Goal: Task Accomplishment & Management: Complete application form

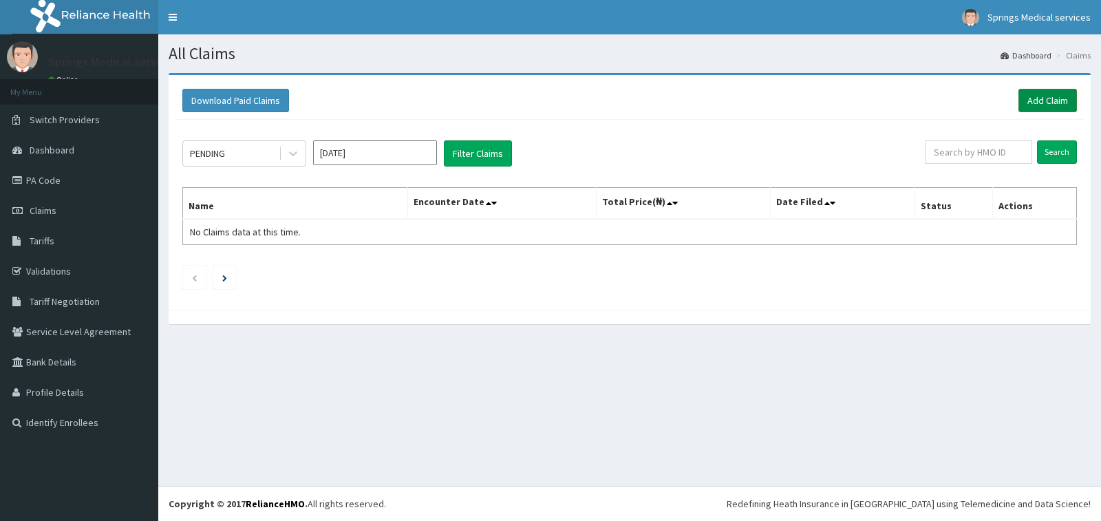
click at [1043, 107] on link "Add Claim" at bounding box center [1048, 100] width 58 height 23
click at [1044, 107] on link "Add Claim" at bounding box center [1048, 100] width 58 height 23
click at [752, 359] on div "All Claims Dashboard Claims Download Paid Claims Add Claim × Note you can only …" at bounding box center [629, 259] width 943 height 451
click at [1052, 103] on link "Add Claim" at bounding box center [1048, 100] width 58 height 23
click at [1054, 100] on link "Add Claim" at bounding box center [1048, 100] width 58 height 23
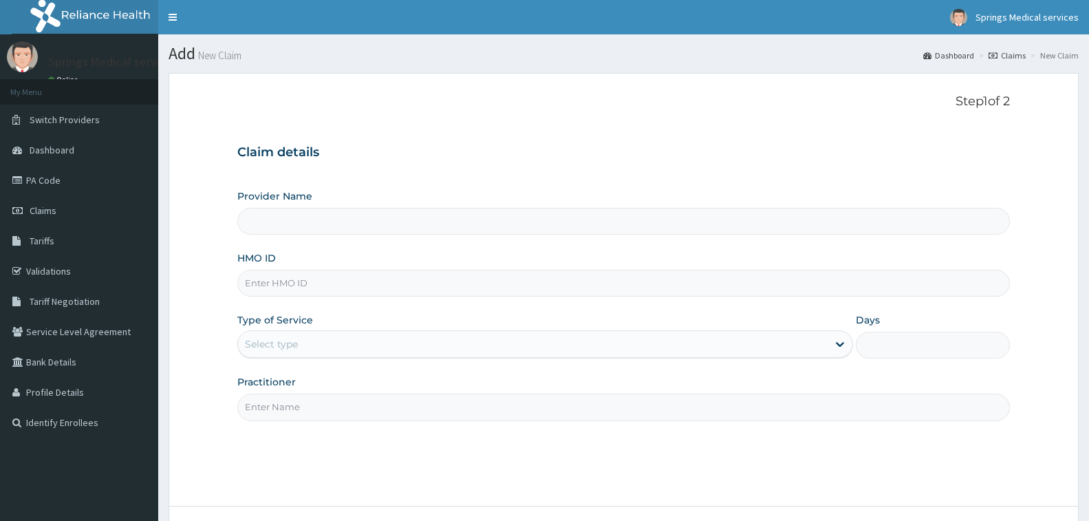
type input "Springs Medical Services Portharcourt"
